Goal: Use online tool/utility: Utilize a website feature to perform a specific function

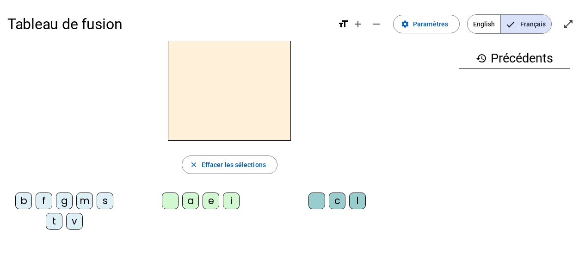
scroll to position [61, 0]
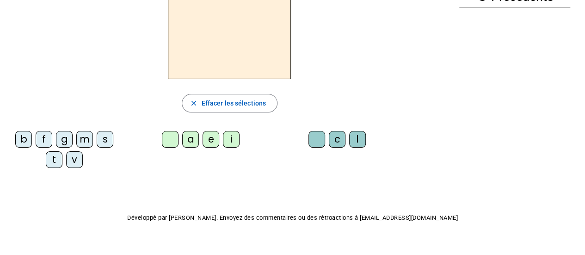
drag, startPoint x: 182, startPoint y: 135, endPoint x: 404, endPoint y: 196, distance: 230.4
click at [404, 196] on div "Tableau de fusion format_size add remove settings Paramètres English Français o…" at bounding box center [292, 106] width 585 height 334
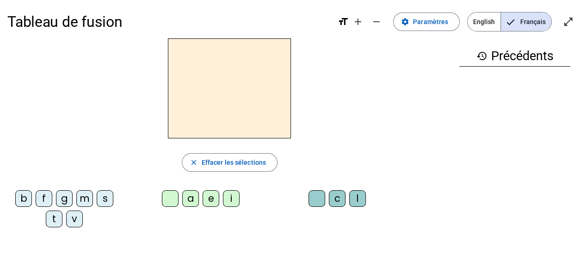
scroll to position [0, 0]
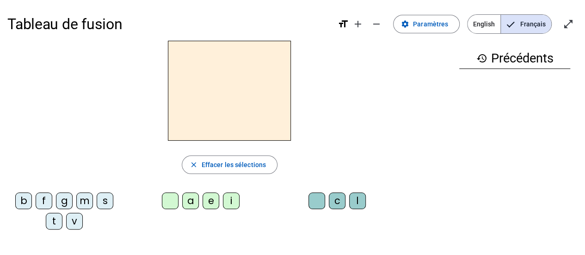
click at [21, 201] on div "b" at bounding box center [23, 200] width 17 height 17
click at [212, 198] on div "e" at bounding box center [210, 200] width 17 height 17
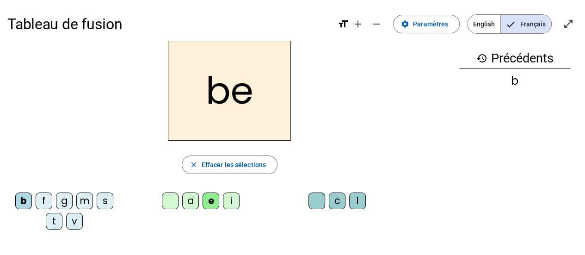
click at [337, 202] on div "c" at bounding box center [337, 200] width 17 height 17
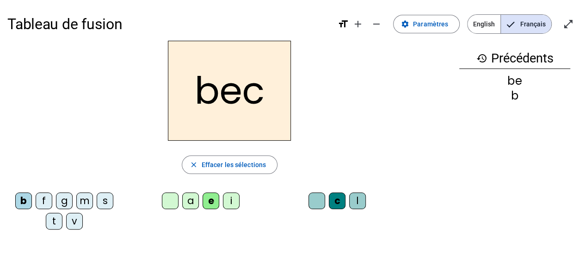
click at [103, 206] on div "s" at bounding box center [105, 200] width 17 height 17
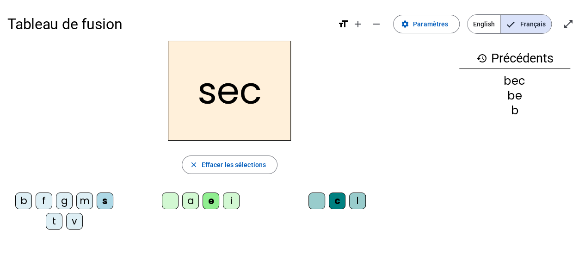
click at [187, 206] on div "a" at bounding box center [190, 200] width 17 height 17
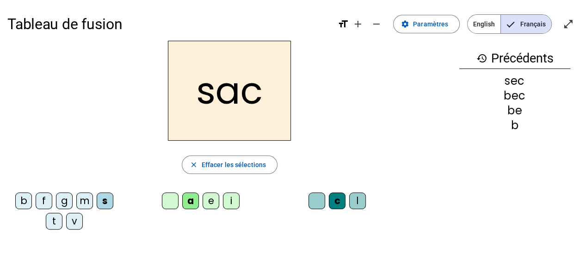
click at [320, 201] on div at bounding box center [316, 200] width 17 height 17
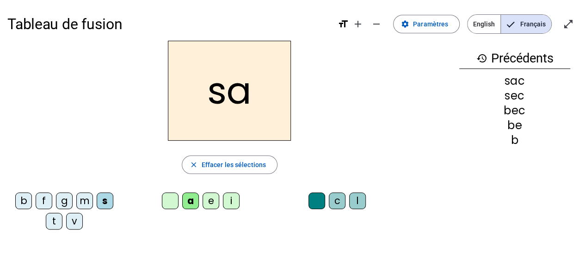
click at [74, 220] on div "v" at bounding box center [74, 221] width 17 height 17
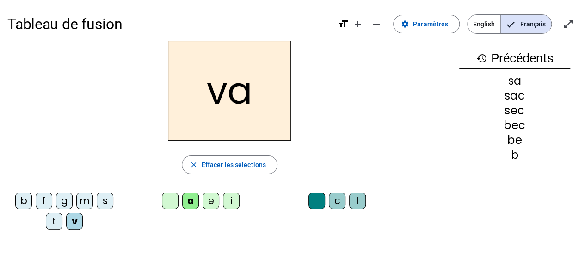
click at [356, 201] on div "l" at bounding box center [357, 200] width 17 height 17
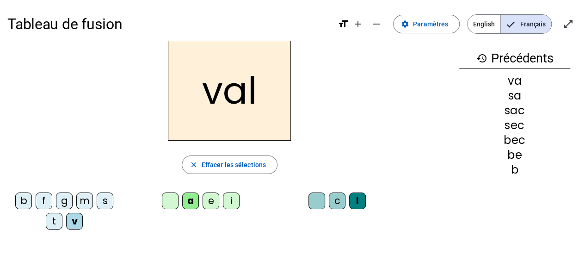
click at [84, 202] on div "m" at bounding box center [84, 200] width 17 height 17
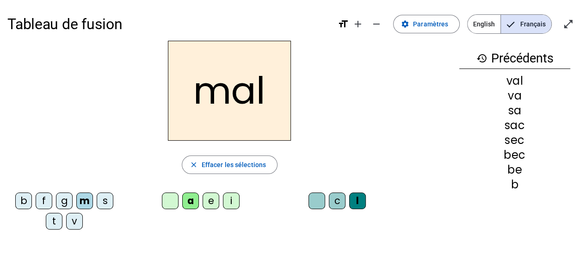
click at [229, 201] on div "i" at bounding box center [231, 200] width 17 height 17
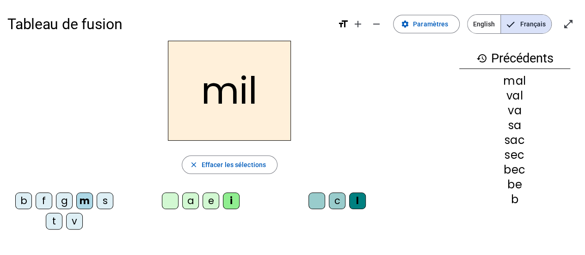
click at [43, 200] on div "f" at bounding box center [44, 200] width 17 height 17
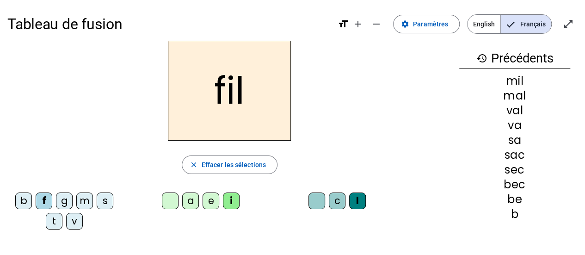
click at [103, 206] on div "s" at bounding box center [105, 200] width 17 height 17
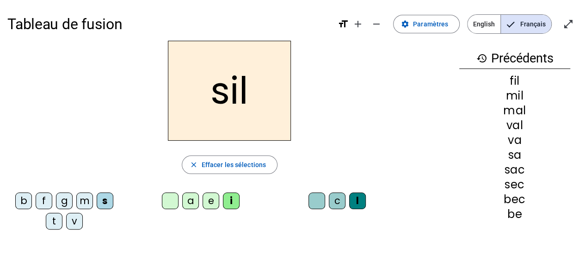
click at [192, 199] on div "a" at bounding box center [190, 200] width 17 height 17
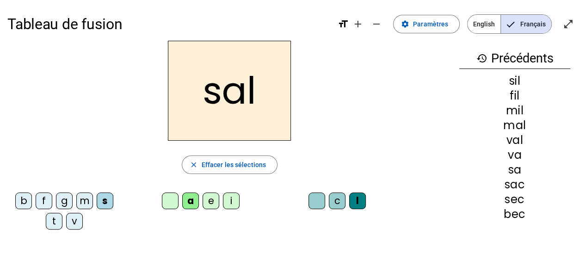
click at [207, 203] on div "e" at bounding box center [210, 200] width 17 height 17
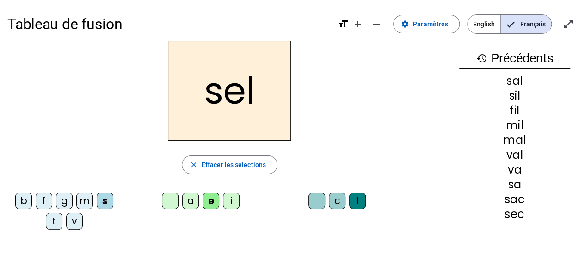
click at [64, 200] on div "g" at bounding box center [64, 200] width 17 height 17
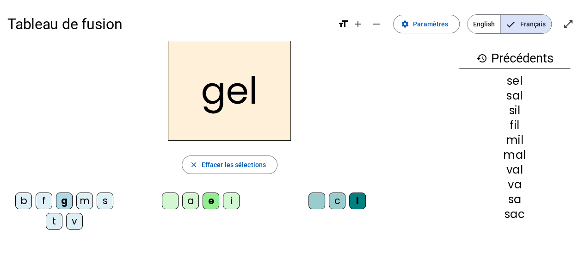
click at [22, 202] on div "b" at bounding box center [23, 200] width 17 height 17
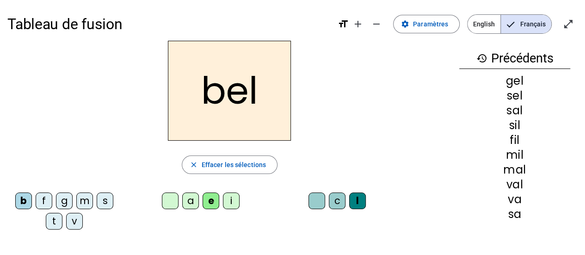
click at [52, 225] on div "t" at bounding box center [54, 221] width 17 height 17
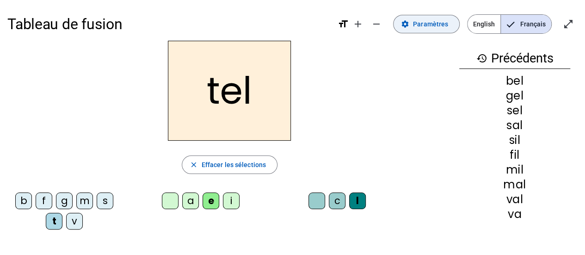
click at [429, 22] on span "Paramètres" at bounding box center [430, 23] width 35 height 11
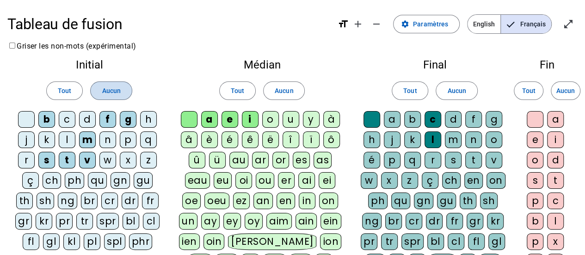
click at [112, 88] on span "Aucun" at bounding box center [111, 90] width 18 height 11
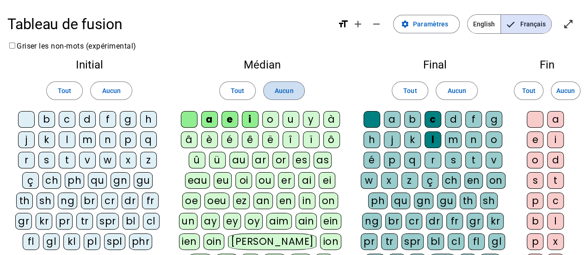
click at [281, 86] on span "Aucun" at bounding box center [284, 90] width 18 height 11
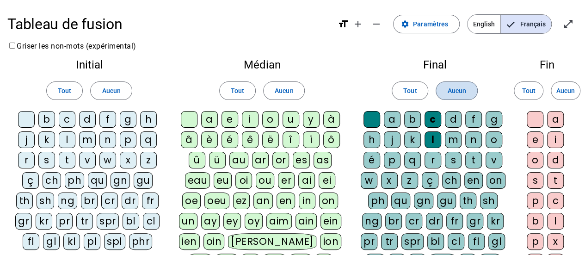
click at [451, 88] on span "Aucun" at bounding box center [456, 90] width 18 height 11
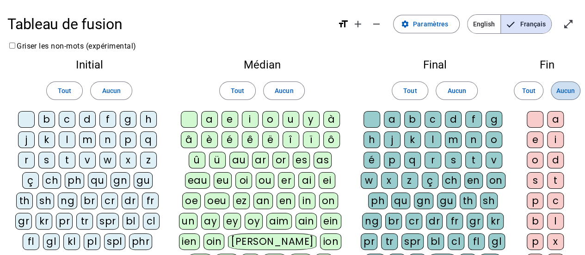
click at [560, 89] on span "Aucun" at bounding box center [565, 90] width 18 height 11
click at [127, 141] on div "p" at bounding box center [128, 139] width 17 height 17
click at [27, 164] on div "r" at bounding box center [26, 160] width 17 height 17
click at [87, 159] on div "v" at bounding box center [87, 160] width 17 height 17
click at [69, 123] on div "c" at bounding box center [67, 119] width 17 height 17
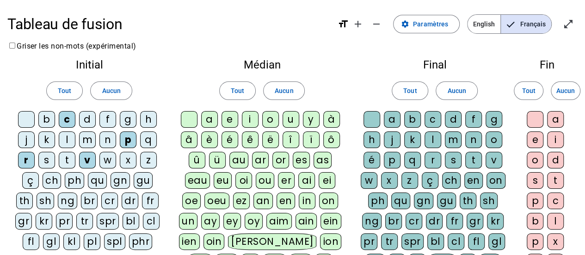
click at [45, 126] on div "b" at bounding box center [46, 119] width 17 height 17
click at [85, 144] on div "m" at bounding box center [87, 139] width 17 height 17
click at [67, 140] on div "l" at bounding box center [67, 139] width 17 height 17
click at [194, 121] on div at bounding box center [189, 119] width 17 height 17
click at [207, 123] on div "a" at bounding box center [209, 119] width 17 height 17
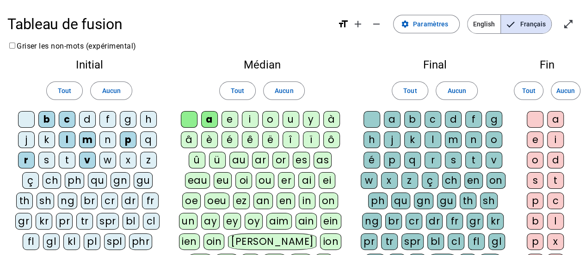
click at [230, 121] on div "e" at bounding box center [229, 119] width 17 height 17
click at [250, 119] on div "i" at bounding box center [250, 119] width 17 height 17
click at [270, 121] on div "o" at bounding box center [270, 119] width 17 height 17
click at [292, 120] on div "u" at bounding box center [290, 119] width 17 height 17
click at [310, 123] on div "y" at bounding box center [311, 119] width 17 height 17
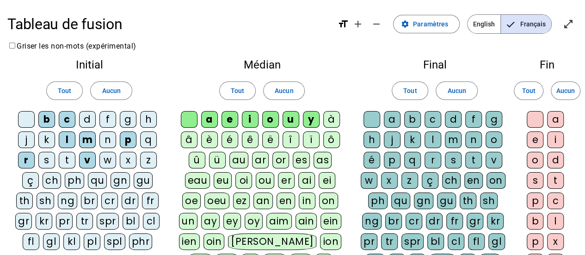
click at [369, 120] on div at bounding box center [371, 119] width 17 height 17
click at [535, 144] on div "e" at bounding box center [535, 139] width 17 height 17
click at [537, 124] on div at bounding box center [535, 119] width 17 height 17
click at [452, 162] on div "s" at bounding box center [453, 160] width 17 height 17
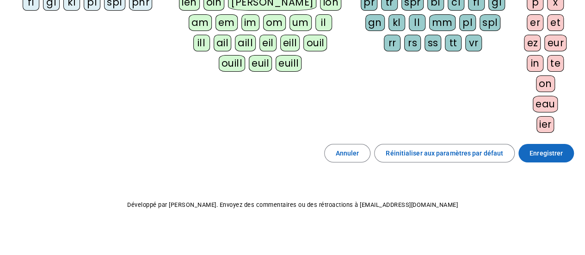
click at [559, 149] on span "Enregistrer" at bounding box center [545, 152] width 33 height 11
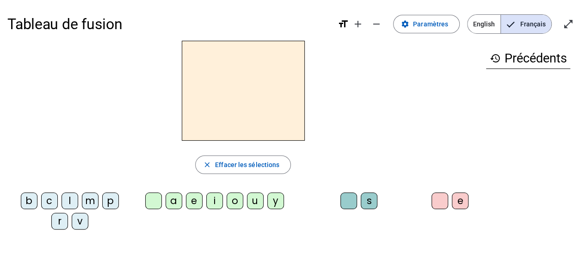
click at [102, 202] on div "p" at bounding box center [110, 200] width 17 height 17
click at [232, 200] on div "o" at bounding box center [235, 200] width 17 height 17
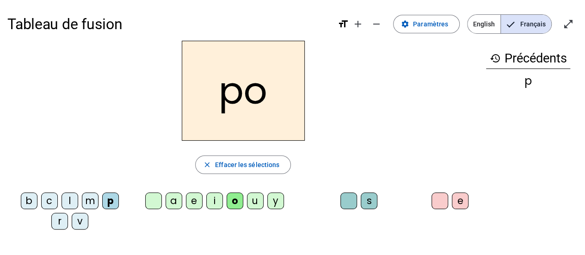
click at [369, 200] on div "s" at bounding box center [369, 200] width 17 height 17
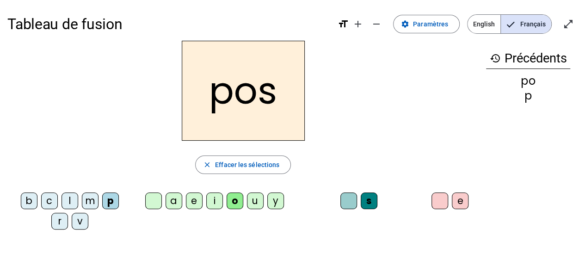
click at [456, 196] on div "e" at bounding box center [460, 200] width 17 height 17
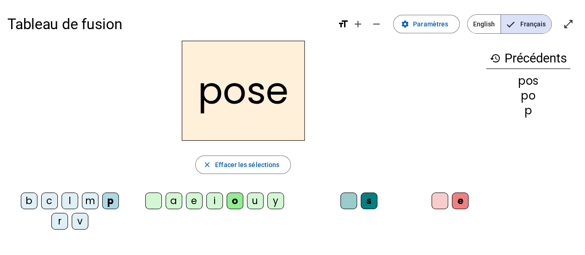
click at [208, 95] on h2 "pose" at bounding box center [243, 91] width 123 height 100
click at [68, 213] on div "r" at bounding box center [59, 221] width 17 height 17
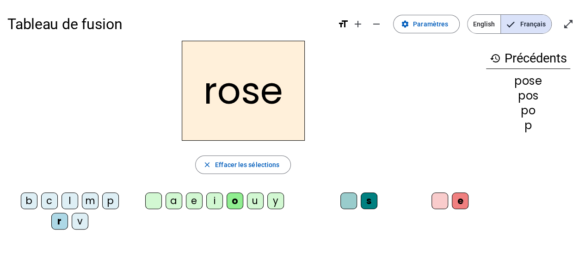
click at [171, 202] on div "a" at bounding box center [173, 200] width 17 height 17
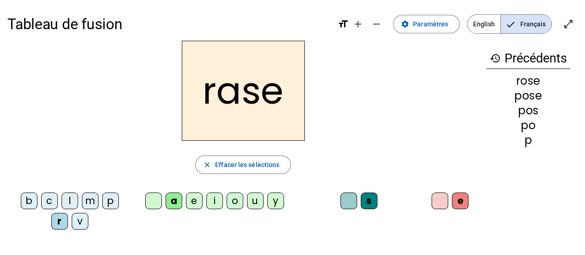
click at [72, 220] on div "v" at bounding box center [80, 221] width 17 height 17
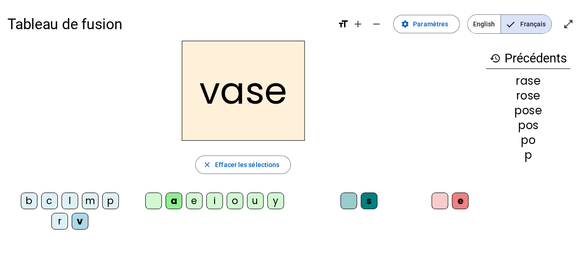
click at [41, 200] on div "c" at bounding box center [49, 200] width 17 height 17
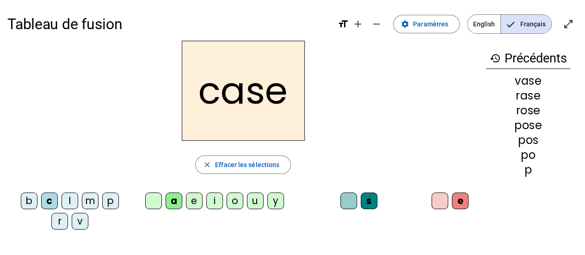
click at [25, 200] on div "b" at bounding box center [29, 200] width 17 height 17
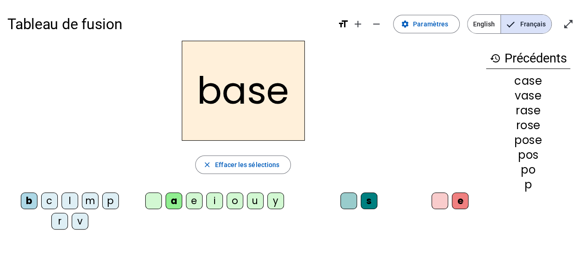
click at [214, 203] on div "i" at bounding box center [214, 200] width 17 height 17
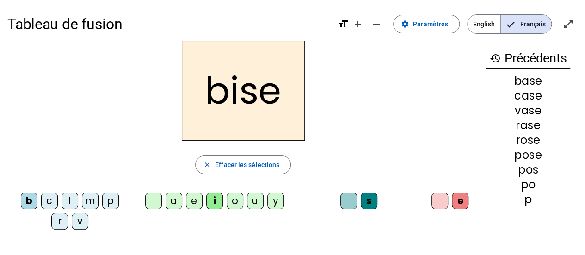
click at [253, 202] on div "u" at bounding box center [255, 200] width 17 height 17
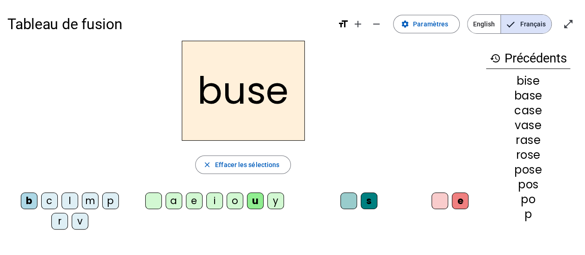
click at [68, 213] on div "r" at bounding box center [59, 221] width 17 height 17
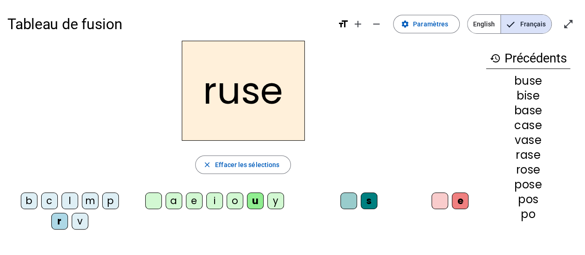
click at [82, 201] on div "m" at bounding box center [90, 200] width 17 height 17
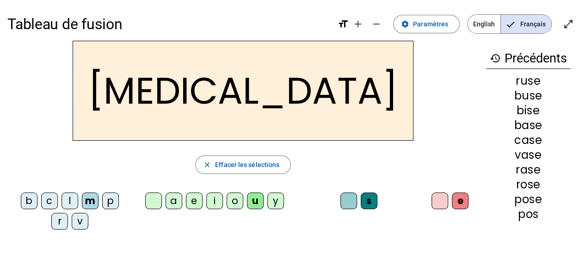
click at [213, 202] on div "i" at bounding box center [214, 200] width 17 height 17
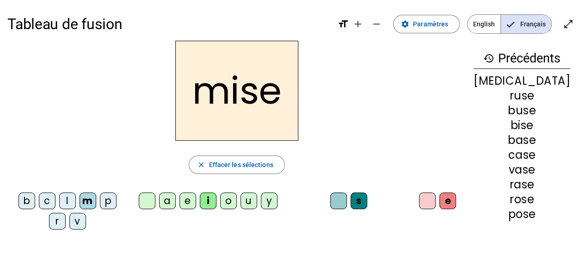
click at [60, 200] on div "l" at bounding box center [67, 200] width 17 height 17
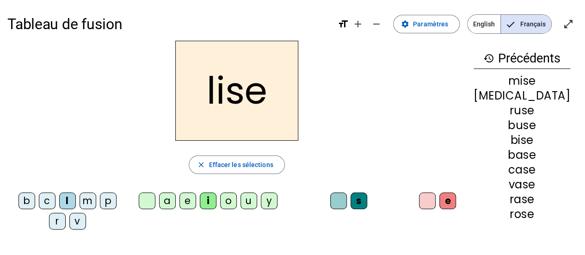
click at [69, 220] on div "v" at bounding box center [77, 221] width 17 height 17
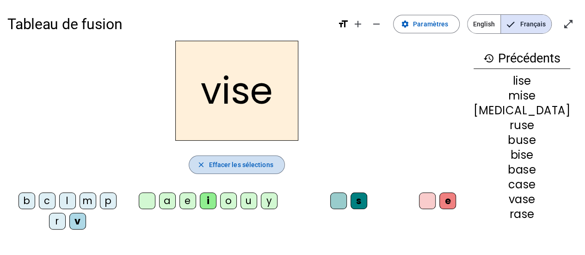
click at [215, 167] on span "Effacer les sélections" at bounding box center [240, 164] width 64 height 11
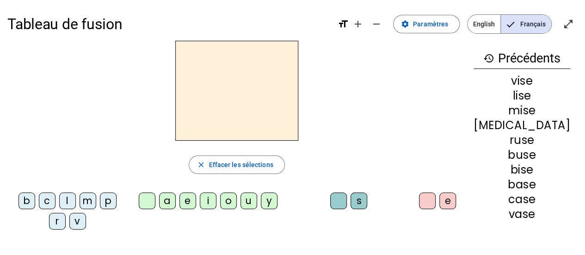
click at [69, 223] on div "v" at bounding box center [77, 221] width 17 height 17
click at [214, 206] on div "i" at bounding box center [208, 200] width 17 height 17
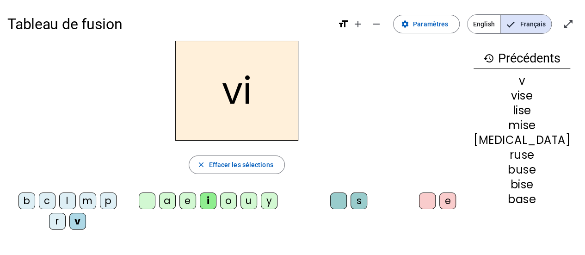
click at [367, 199] on div "s" at bounding box center [358, 200] width 17 height 17
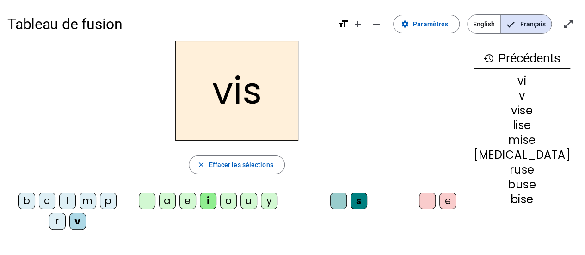
click at [456, 204] on div "e" at bounding box center [447, 200] width 17 height 17
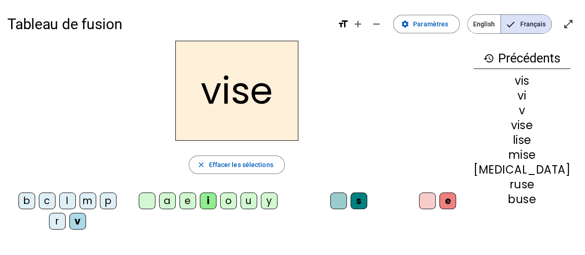
click at [435, 203] on div at bounding box center [427, 200] width 17 height 17
